Goal: Information Seeking & Learning: Learn about a topic

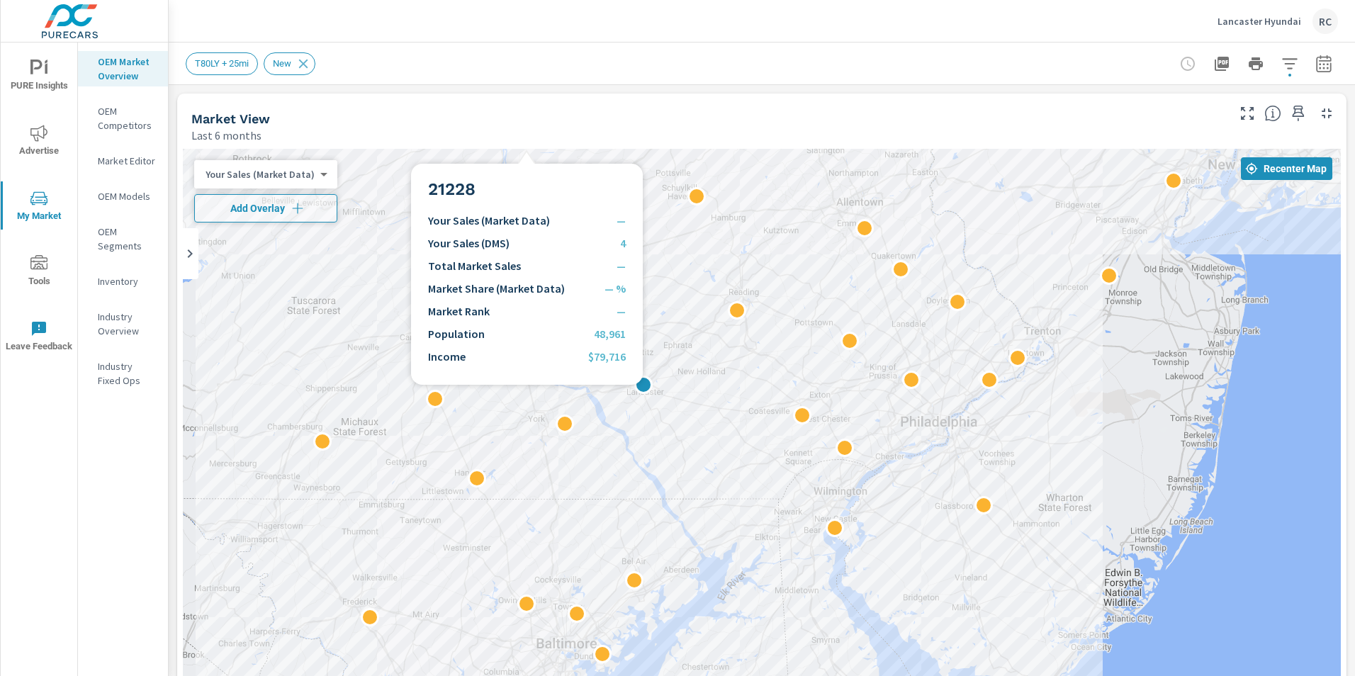
scroll to position [500, 0]
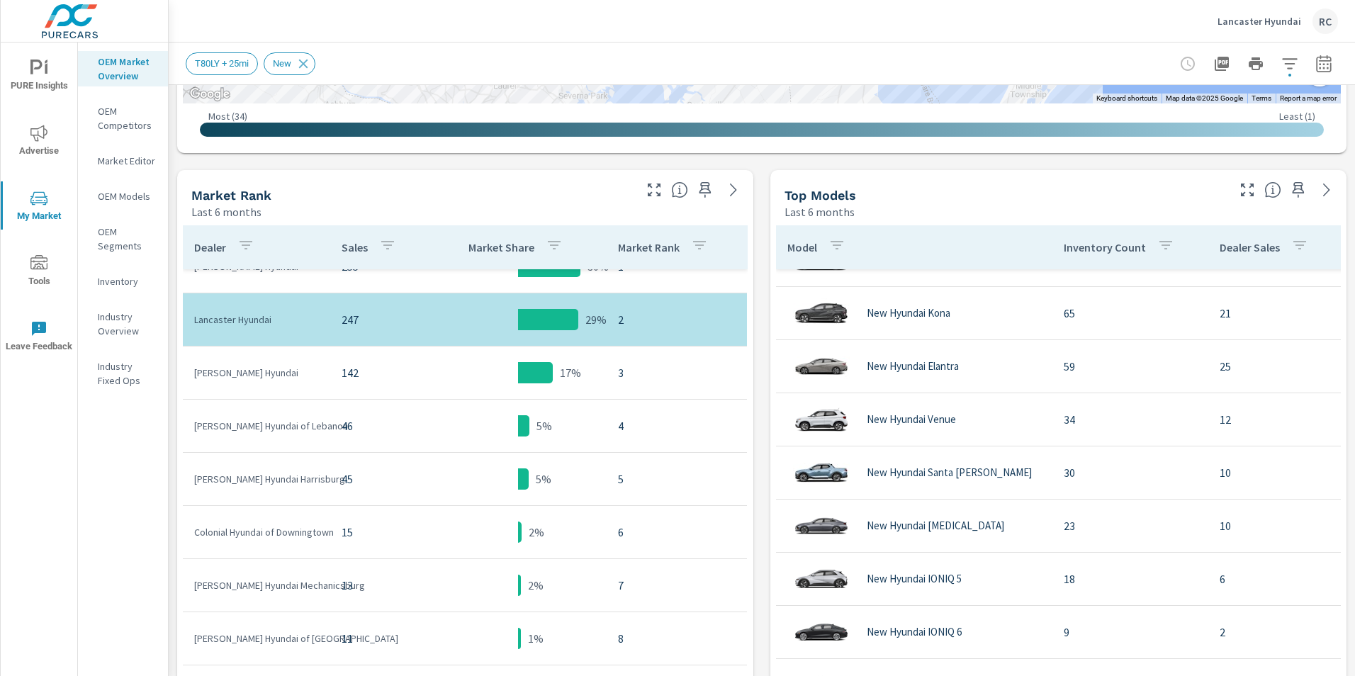
scroll to position [537, 0]
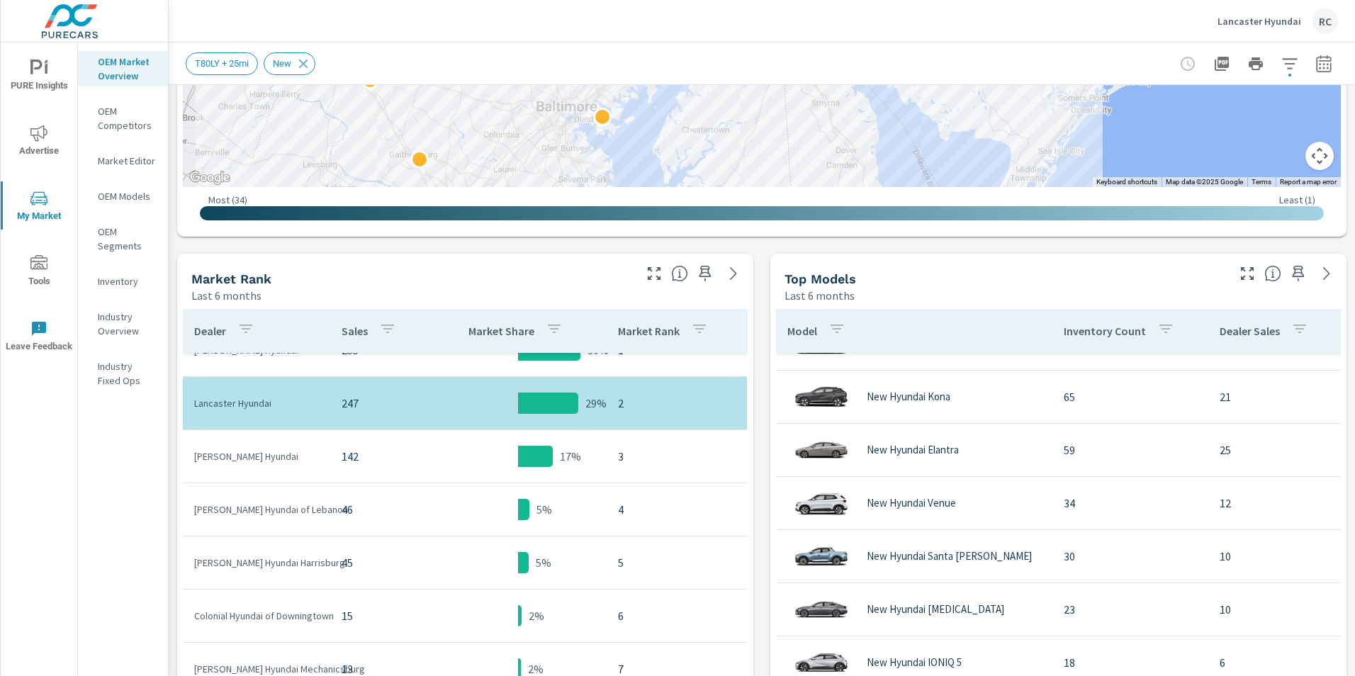
click at [225, 295] on p "Last 6 months" at bounding box center [226, 295] width 70 height 17
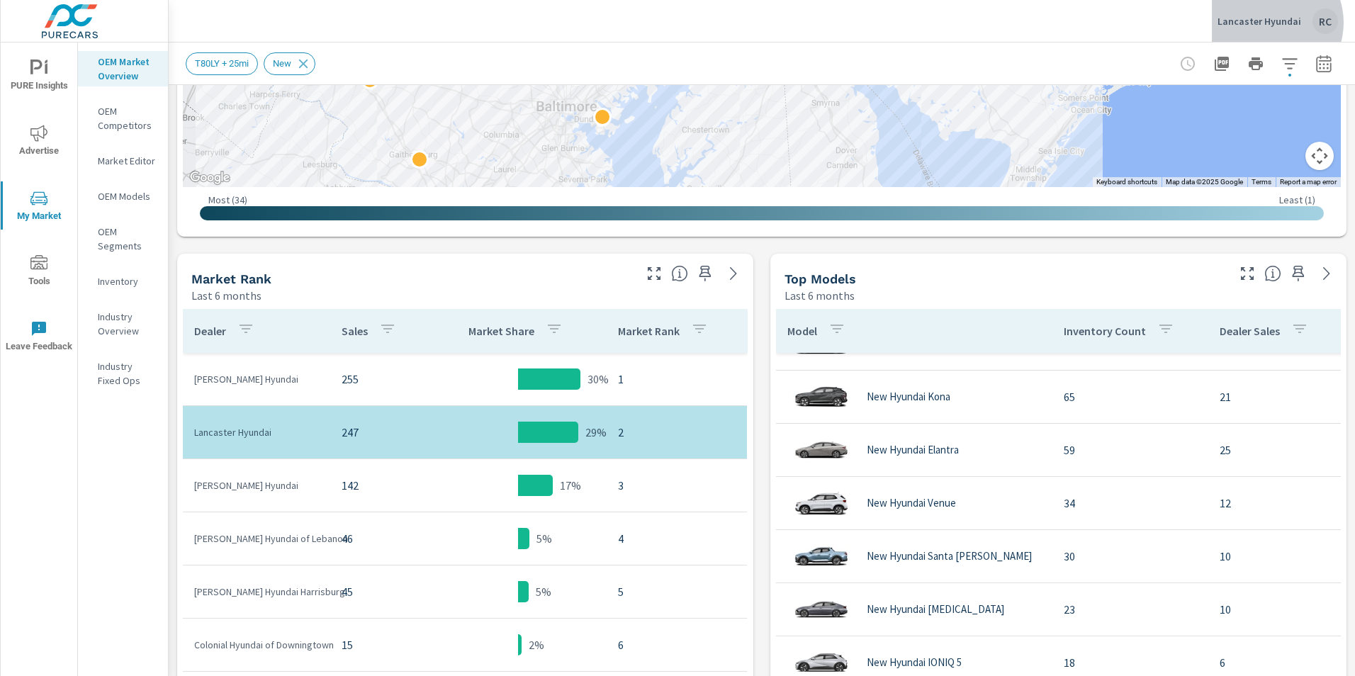
click at [1272, 23] on p "Lancaster Hyundai" at bounding box center [1259, 21] width 84 height 13
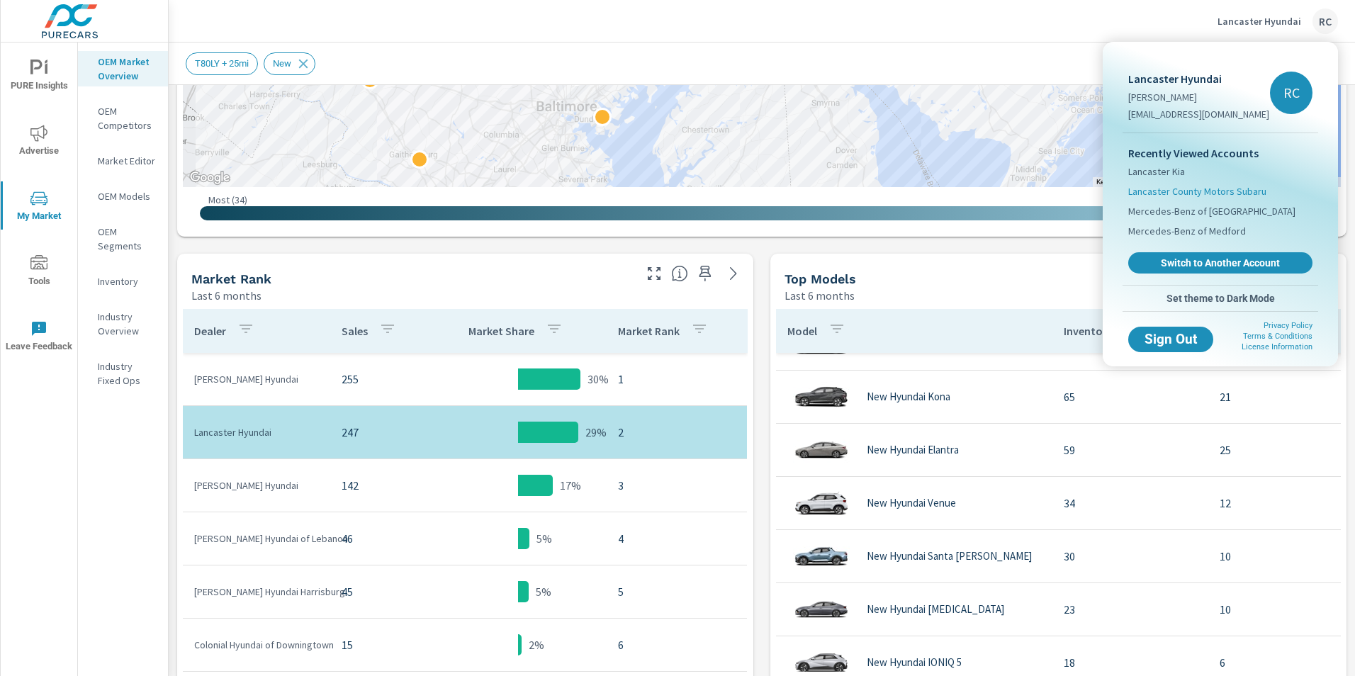
click at [1164, 192] on span "Lancaster County Motors Subaru" at bounding box center [1197, 191] width 138 height 14
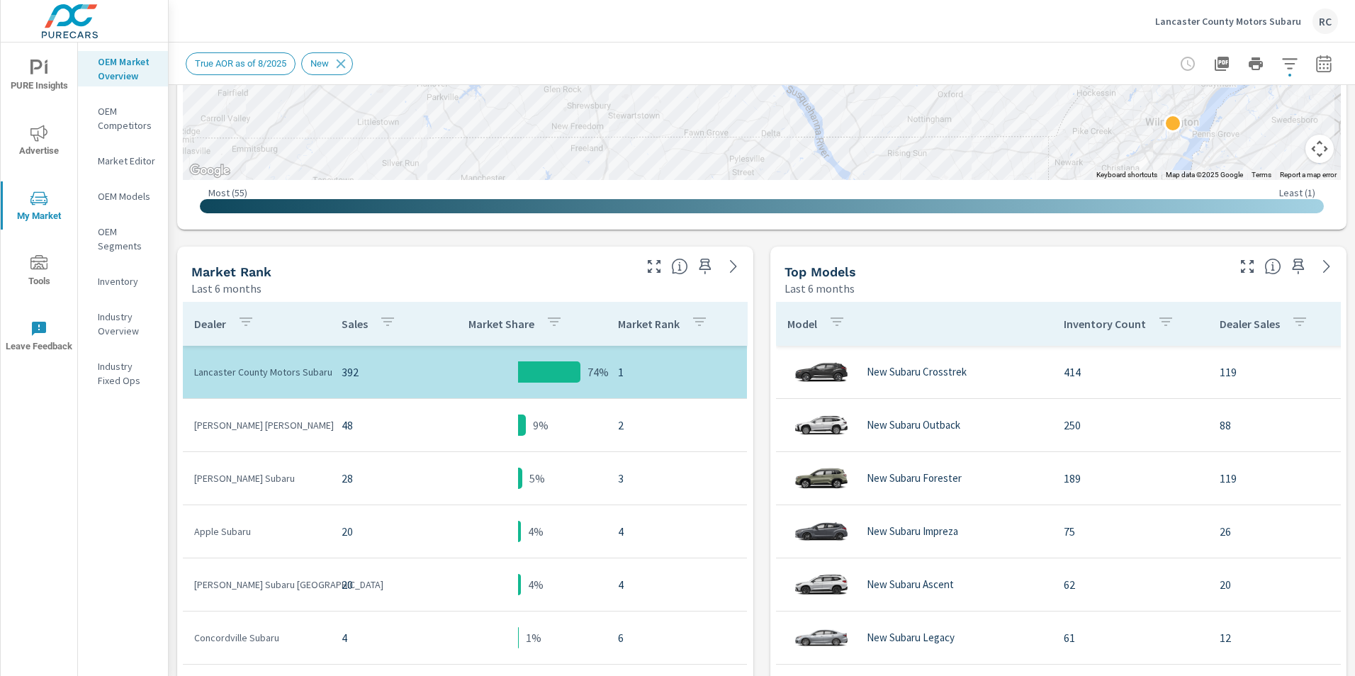
scroll to position [571, 0]
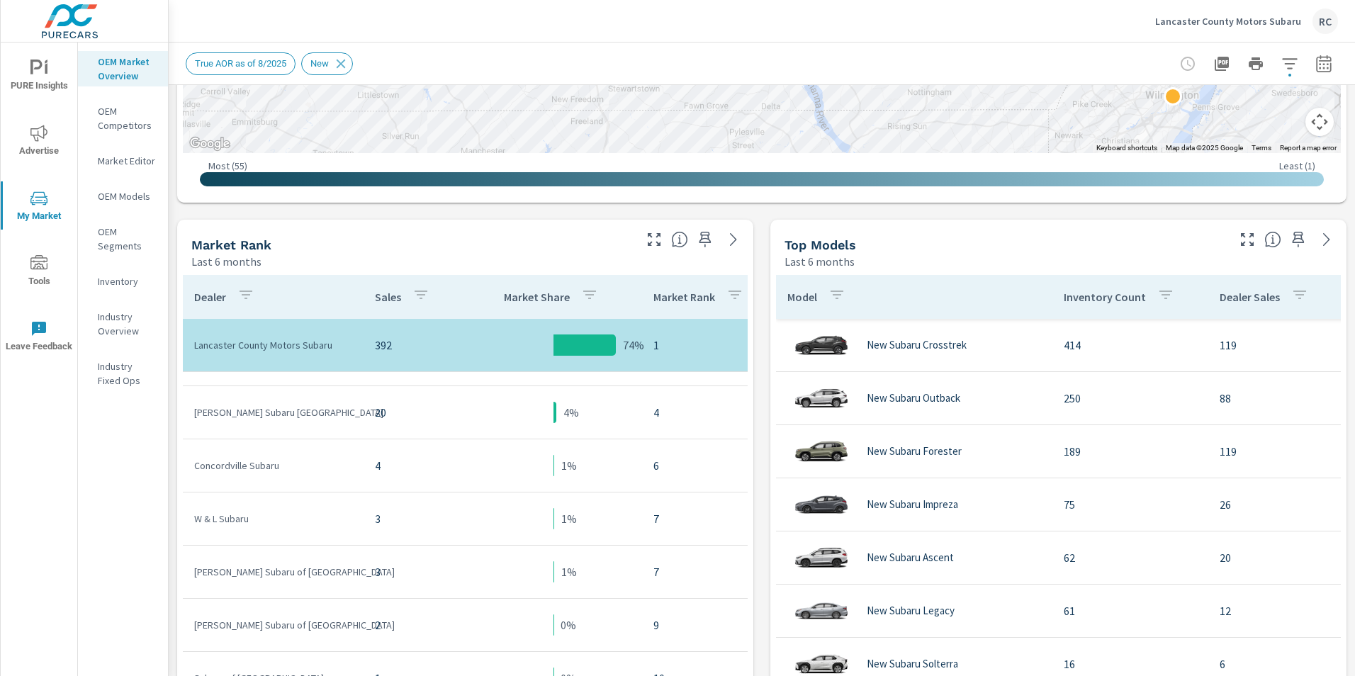
scroll to position [150, 0]
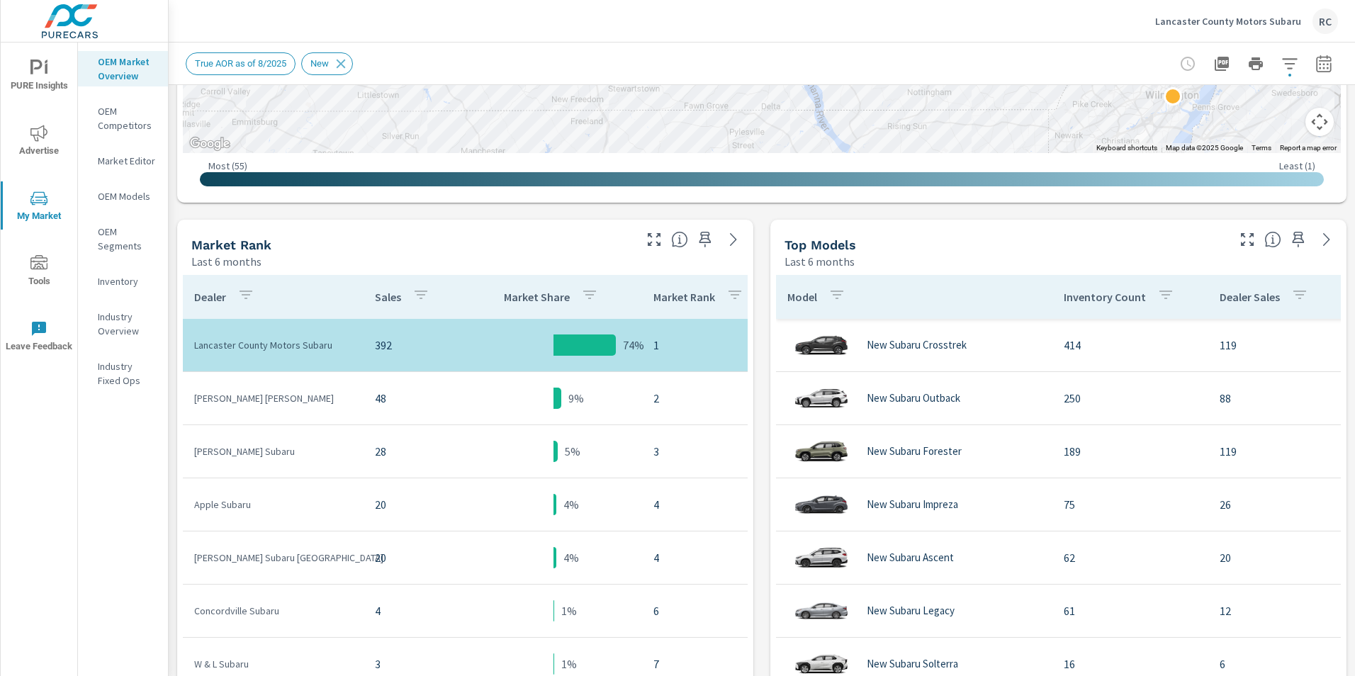
scroll to position [75, 0]
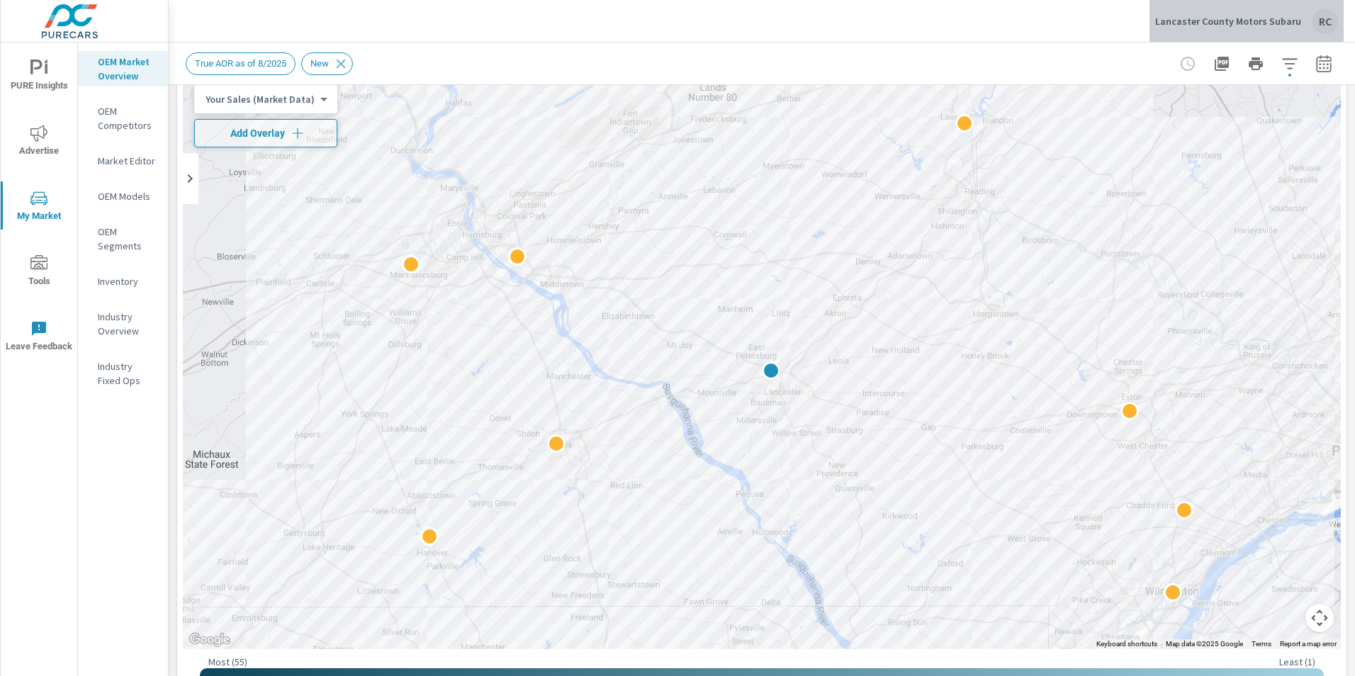
click at [1274, 22] on p "Lancaster County Motors Subaru" at bounding box center [1228, 21] width 146 height 13
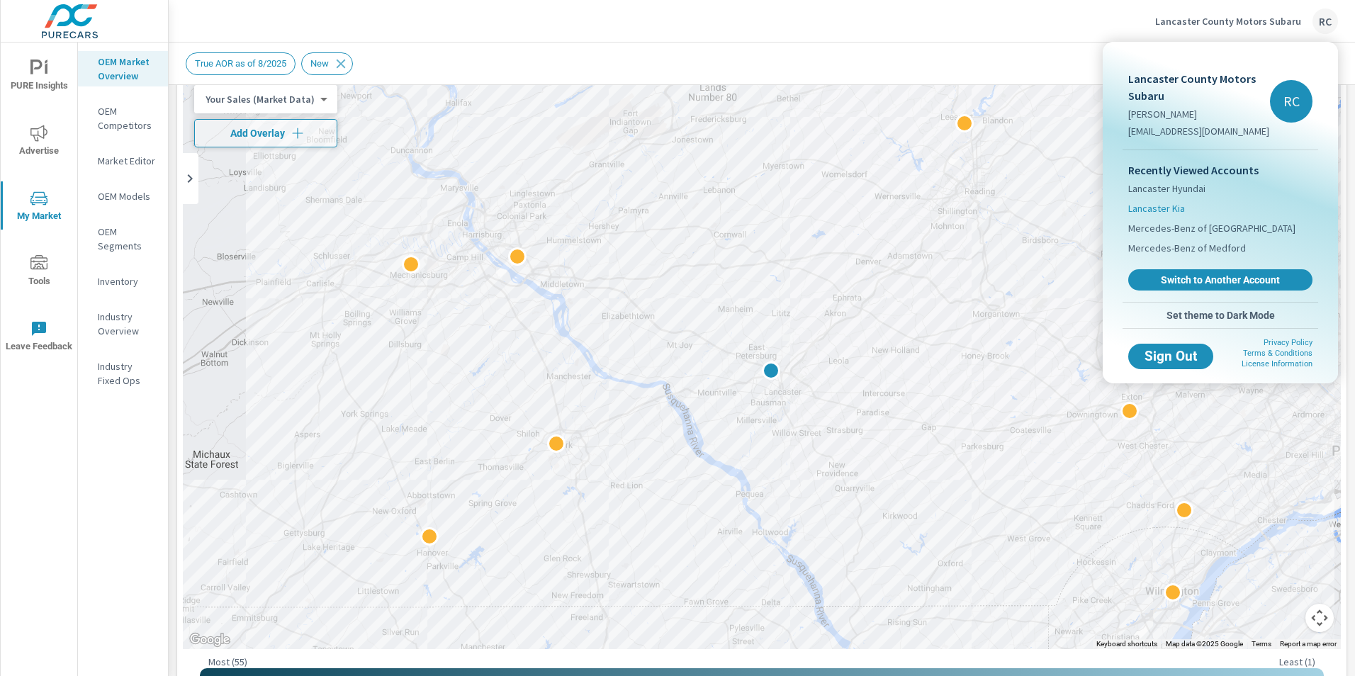
click at [1160, 210] on span "Lancaster Kia" at bounding box center [1156, 208] width 57 height 14
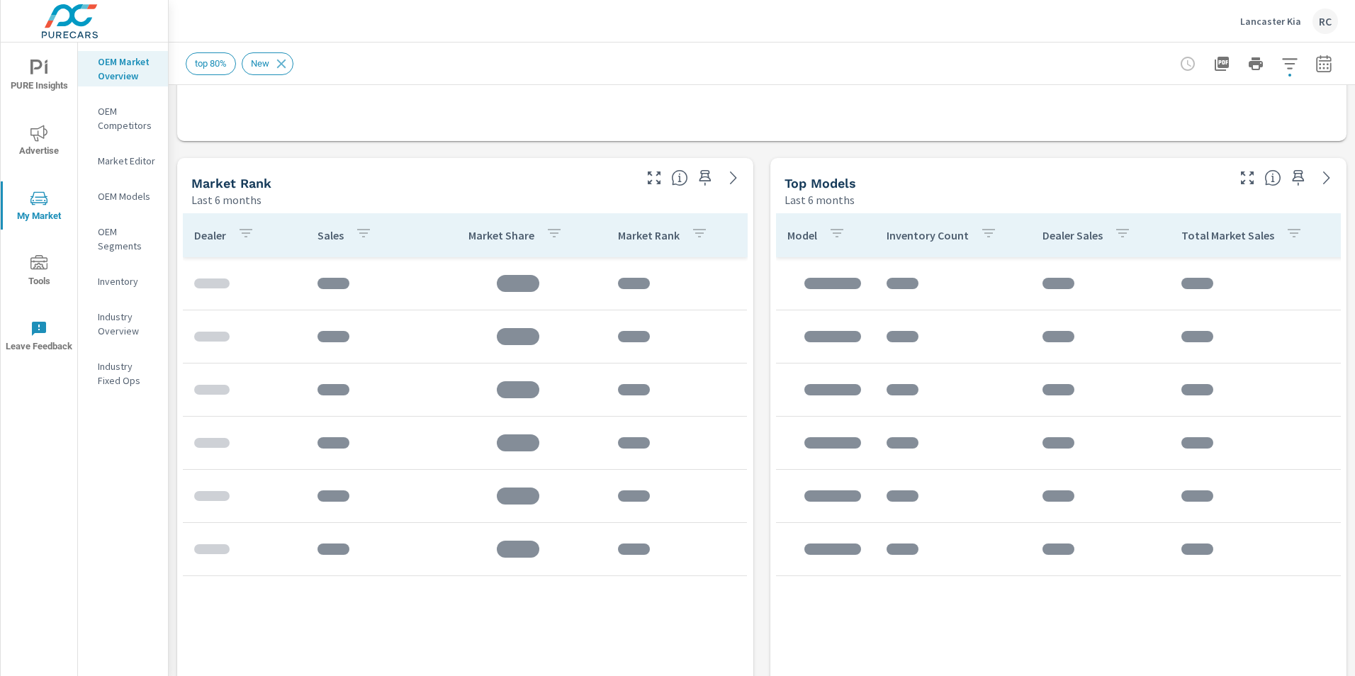
scroll to position [638, 0]
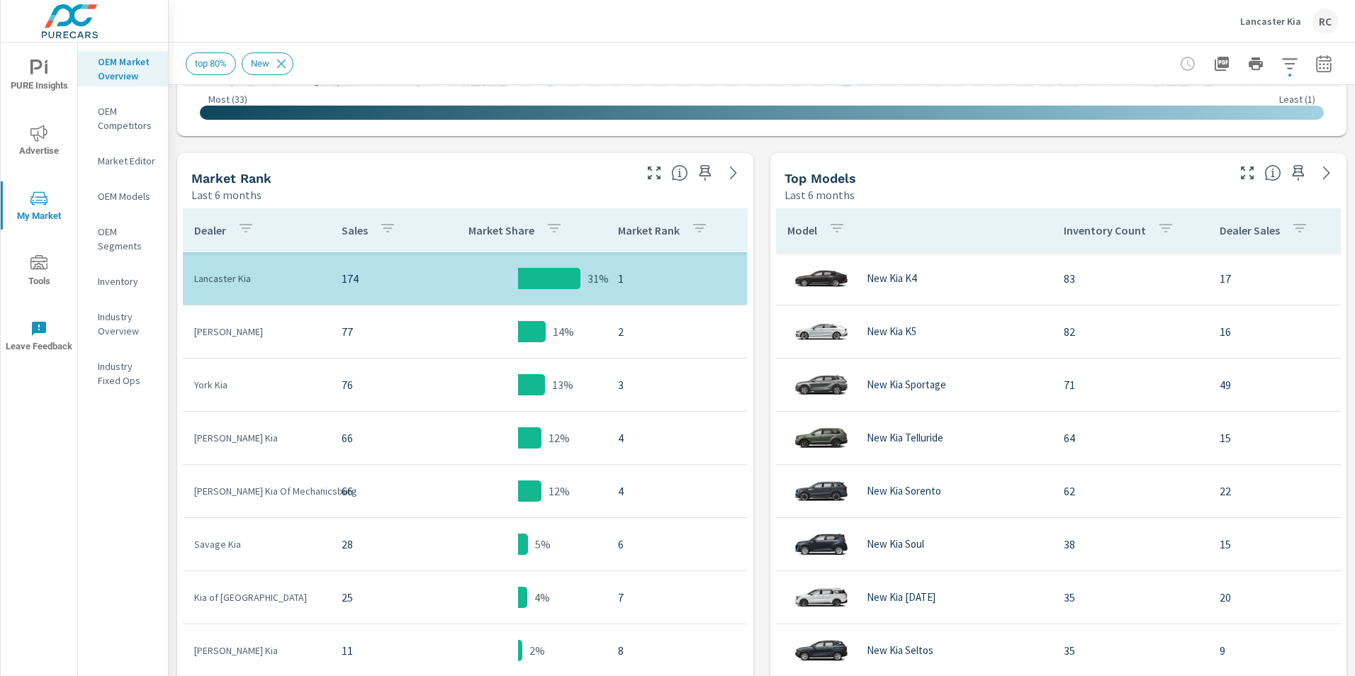
click at [379, 232] on icon "button" at bounding box center [387, 228] width 17 height 17
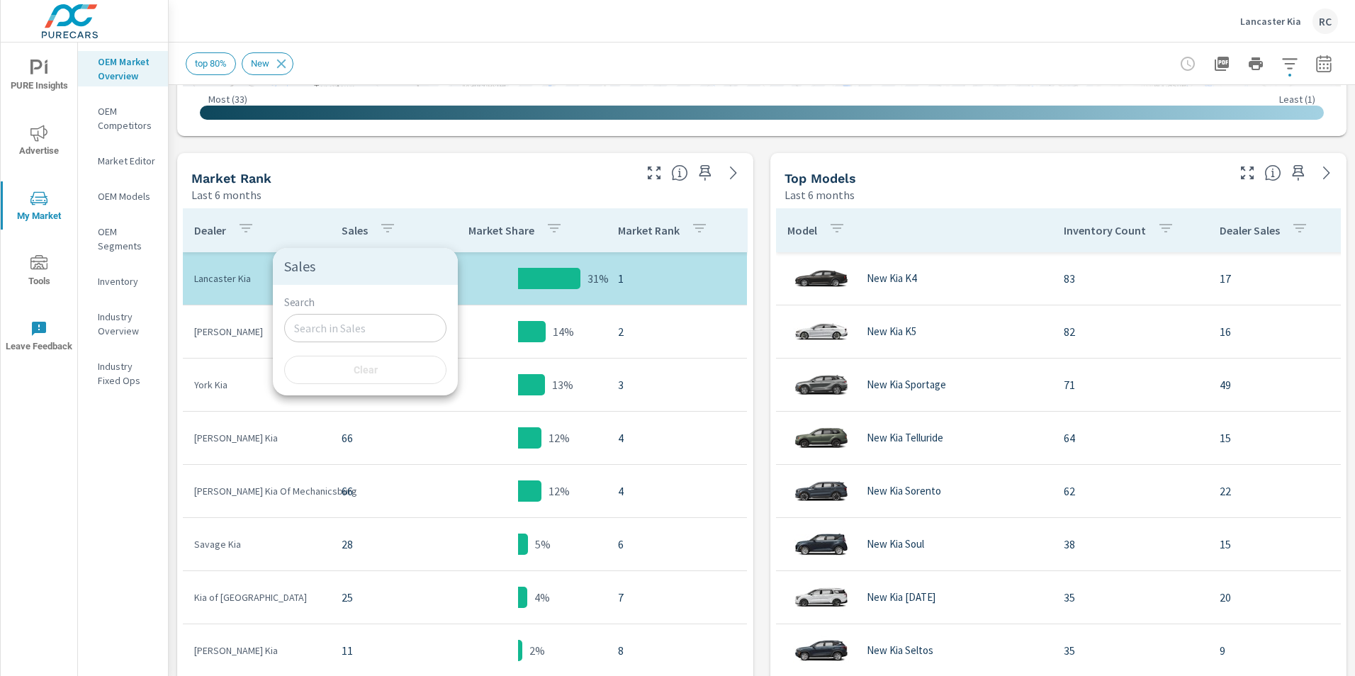
click at [363, 232] on div at bounding box center [677, 338] width 1355 height 676
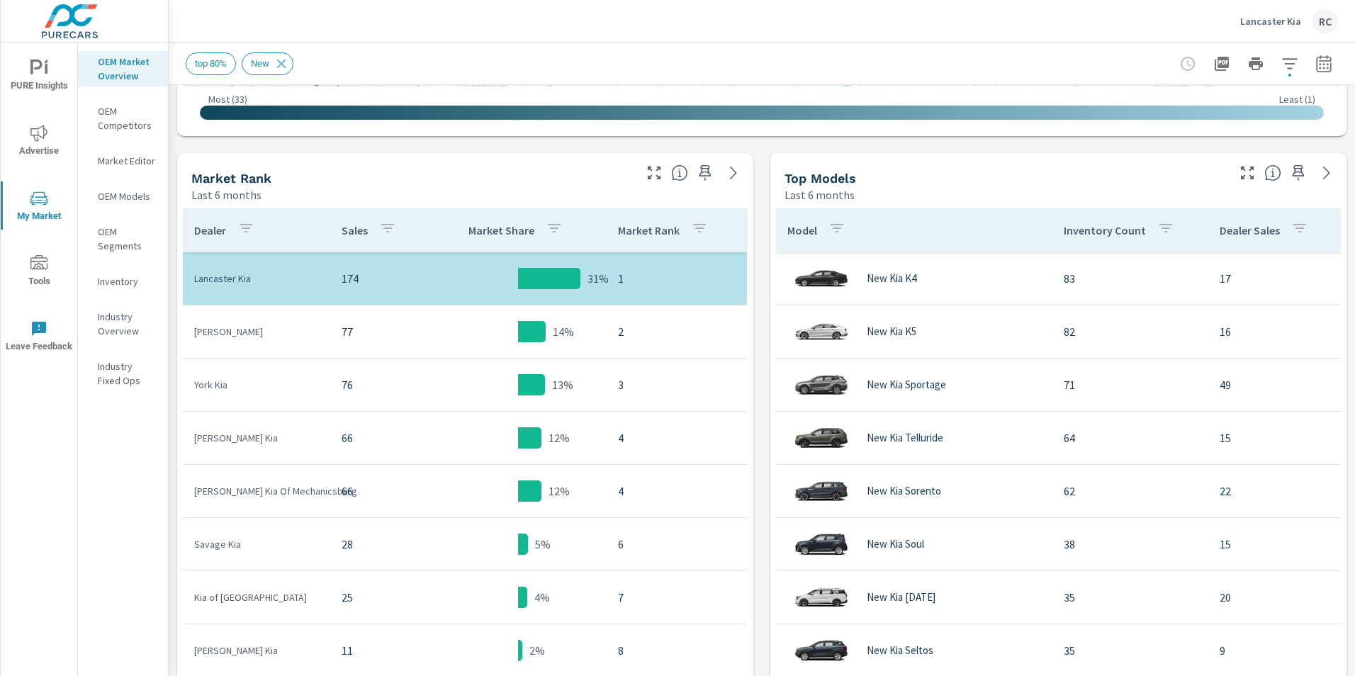
click at [228, 192] on p "Last 6 months" at bounding box center [226, 194] width 70 height 17
click at [234, 184] on h5 "Market Rank" at bounding box center [231, 178] width 80 height 15
click at [652, 166] on icon "button" at bounding box center [653, 172] width 17 height 17
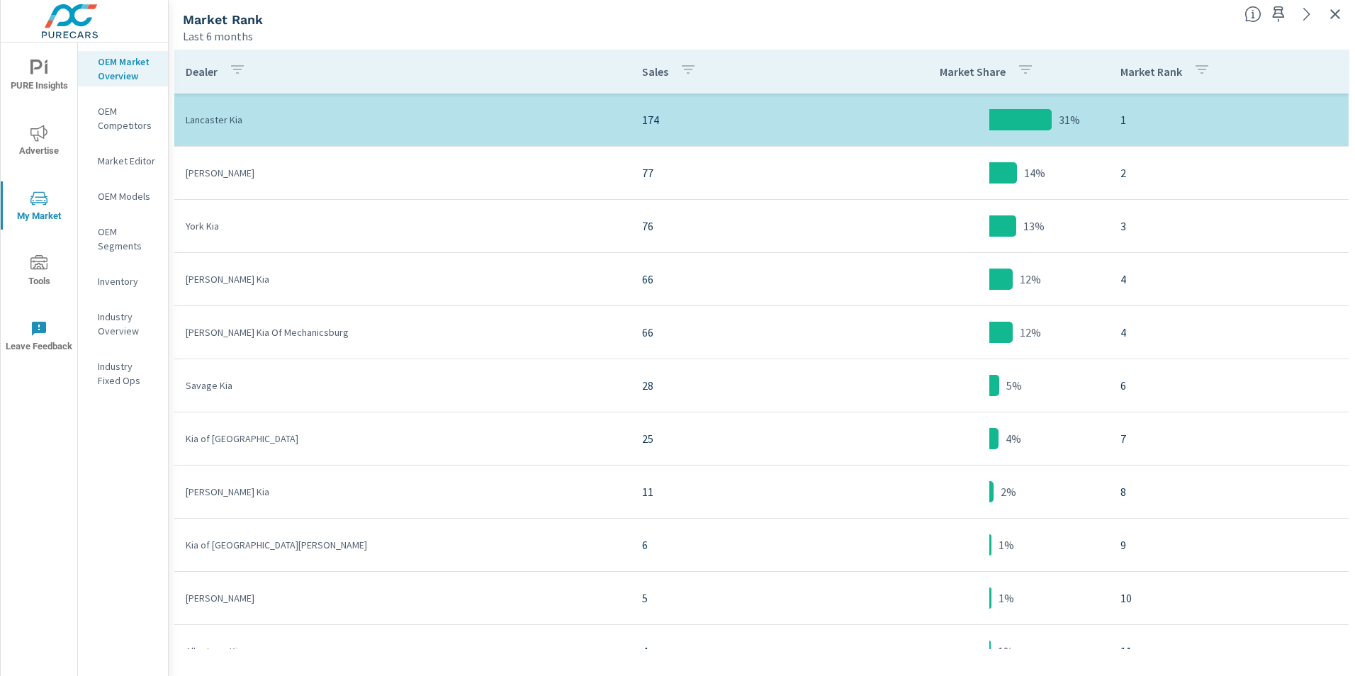
click at [119, 237] on p "OEM Segments" at bounding box center [127, 239] width 59 height 28
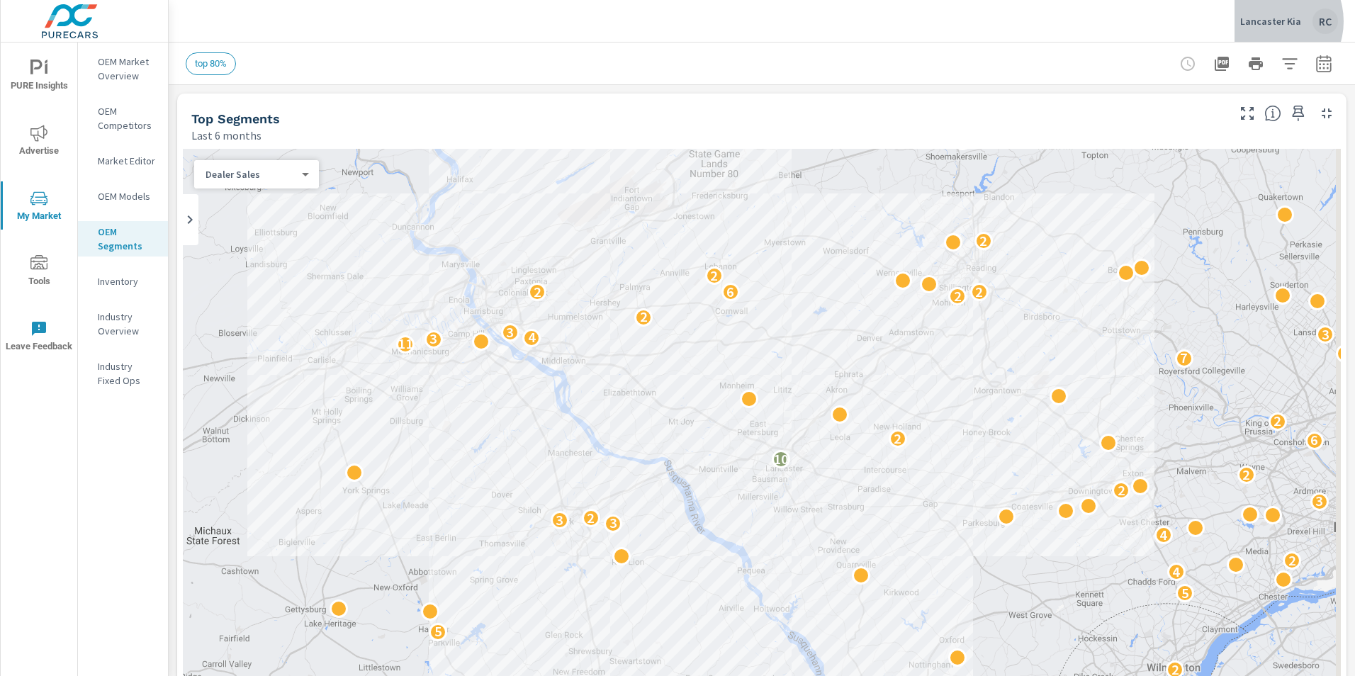
click at [1270, 21] on p "Lancaster Kia" at bounding box center [1270, 21] width 61 height 13
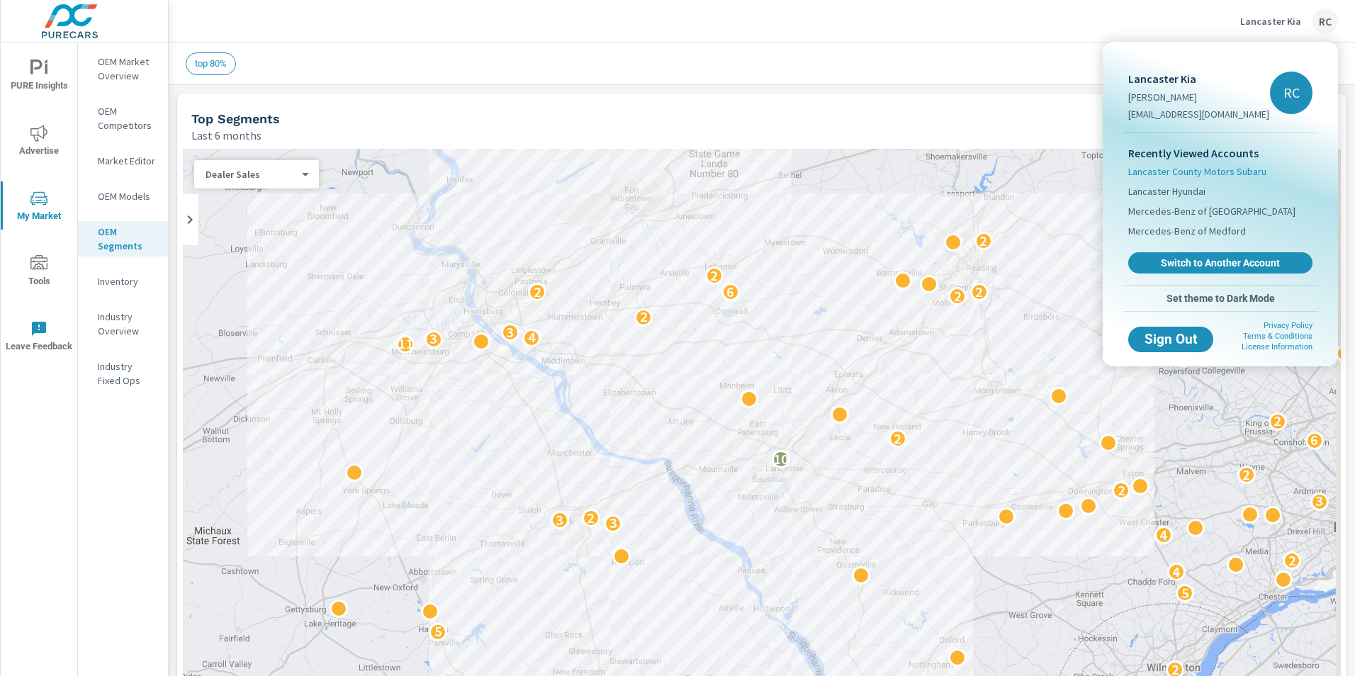
click at [1234, 169] on span "Lancaster County Motors Subaru" at bounding box center [1197, 171] width 138 height 14
